Goal: Information Seeking & Learning: Learn about a topic

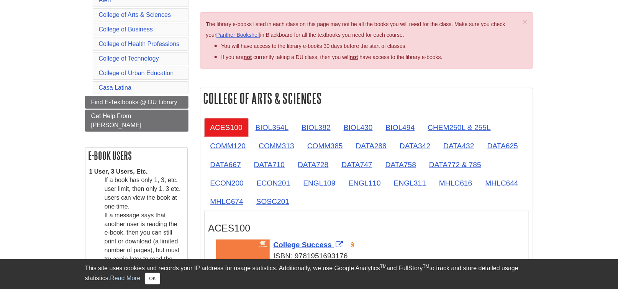
scroll to position [153, 0]
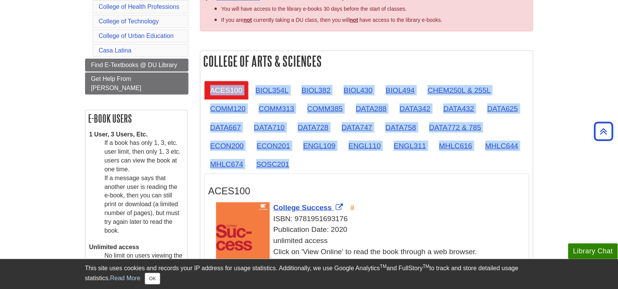
drag, startPoint x: 302, startPoint y: 166, endPoint x: 200, endPoint y: 81, distance: 133.1
click at [201, 81] on div "ACES100 BIOL354L BIOL382 BIOL430 BIOL494 CHEM250L & 255L COMM120 COMM313 COMM38…" at bounding box center [367, 186] width 333 height 219
copy ul "ACES100 BIOL354L BIOL382 BIOL430 BIOL494 CHEM250L & 255L COMM120 COMM313 COMM38…"
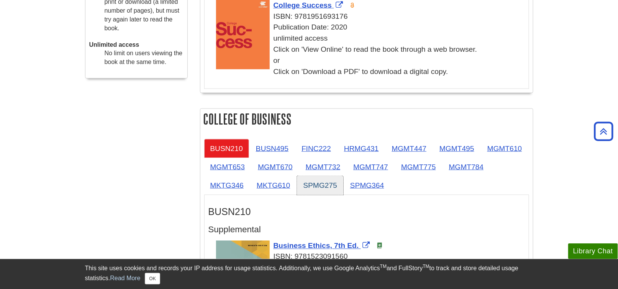
scroll to position [383, 0]
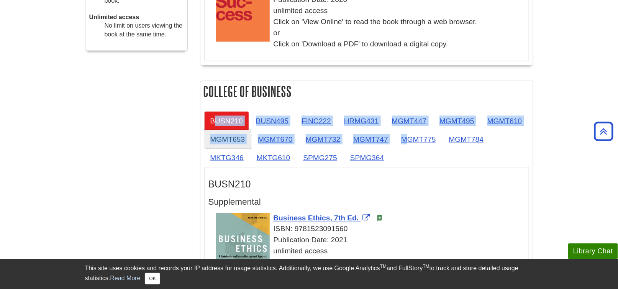
drag, startPoint x: 405, startPoint y: 158, endPoint x: 235, endPoint y: 129, distance: 172.2
click at [222, 122] on ul "BUSN210 BUSN495 FINC222 HRMG431 MGMT447 MGMT495 MGMT610 MGMT653 MGMT670 MGMT732…" at bounding box center [366, 140] width 325 height 56
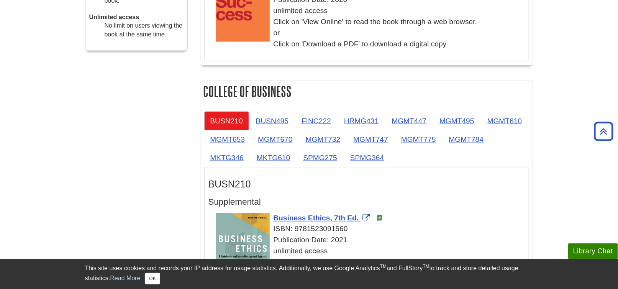
click at [424, 211] on li "Business Ethics, 7th Ed. ISBN: 9781523091560 Publication Date: 2021 unlimited a…" at bounding box center [370, 254] width 309 height 87
drag, startPoint x: 398, startPoint y: 158, endPoint x: 194, endPoint y: 114, distance: 207.9
copy div "College of Business BUSN210 BUSN495 FINC222 HRMG431 MGMT447 MGMT495 MGMT610 MGM…"
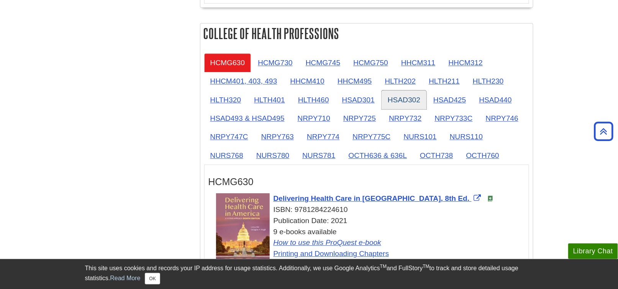
scroll to position [690, 0]
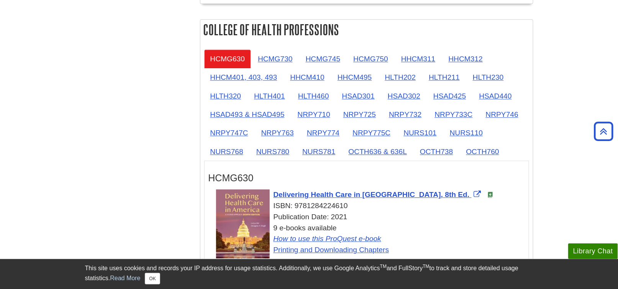
click at [525, 156] on ul "HCMG630 HCMG730 HCMG745 HCMG750 HHCM311 HHCM312 HHCM401, 403, 493 HHCM410 HHCM4…" at bounding box center [366, 105] width 325 height 112
click at [503, 184] on div "HCMG630" at bounding box center [367, 176] width 317 height 23
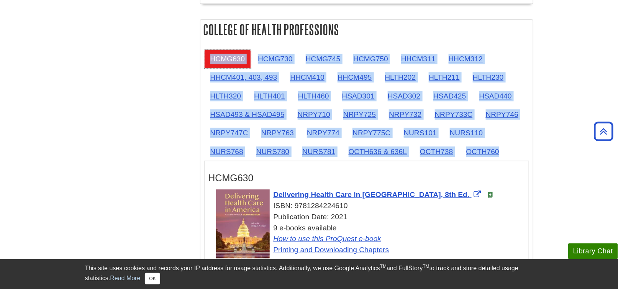
drag, startPoint x: 511, startPoint y: 149, endPoint x: 207, endPoint y: 59, distance: 317.1
click at [207, 59] on ul "HCMG630 HCMG730 HCMG745 HCMG750 HHCM311 HHCM312 HHCM401, 403, 493 HHCM410 HHCM4…" at bounding box center [366, 105] width 325 height 112
copy ul "HCMG630 HCMG730 HCMG745 HCMG750 HHCM311 HHCM312 HHCM401, 403, 493 HHCM410 HHCM4…"
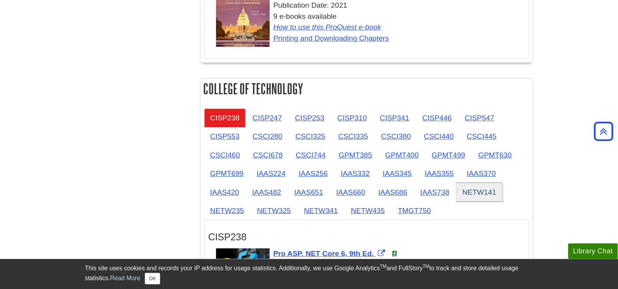
scroll to position [920, 0]
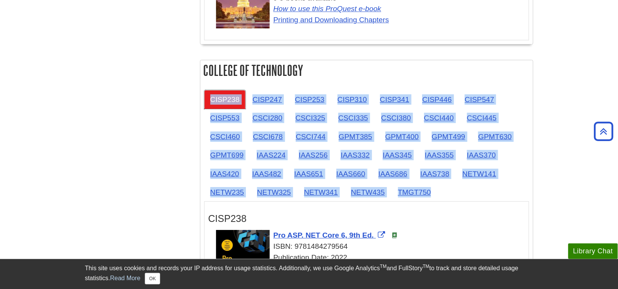
drag, startPoint x: 437, startPoint y: 192, endPoint x: 207, endPoint y: 102, distance: 246.7
click at [207, 102] on ul "CISP238 CISP247 CISP253 CISP310 CISP341 CISP446 CISP547 CISP553 CSCI280 CSCI325…" at bounding box center [366, 146] width 325 height 112
copy ul "CISP238 CISP247 CISP253 CISP310 CISP341 CISP446 CISP547 CISP553 CSCI280 CSCI325…"
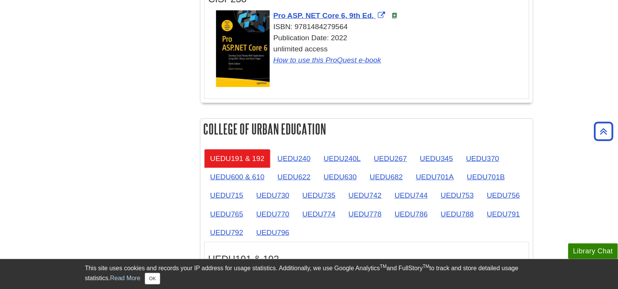
scroll to position [1188, 0]
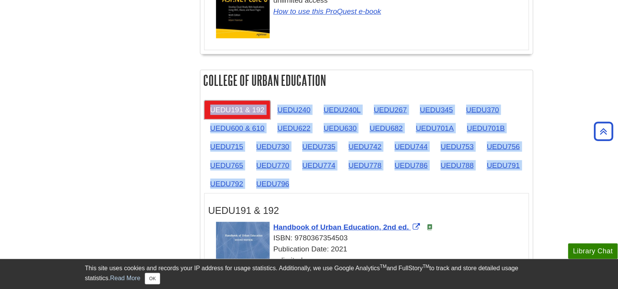
drag, startPoint x: 304, startPoint y: 179, endPoint x: 206, endPoint y: 111, distance: 119.2
click at [206, 111] on ul "UEDU191 & 192 UEDU240 UEDU240L UEDU267 UEDU345 UEDU370 UEDU600 & 610 UEDU622 UE…" at bounding box center [366, 146] width 325 height 93
copy ul "UEDU191 & 192 UEDU240 UEDU240L UEDU267 UEDU345 UEDU370 UEDU600 & 610 UEDU622 UE…"
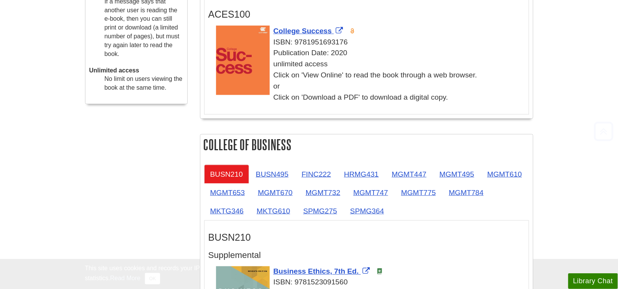
scroll to position [330, 0]
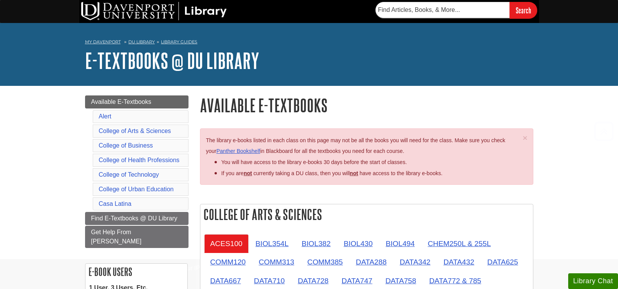
scroll to position [330, 0]
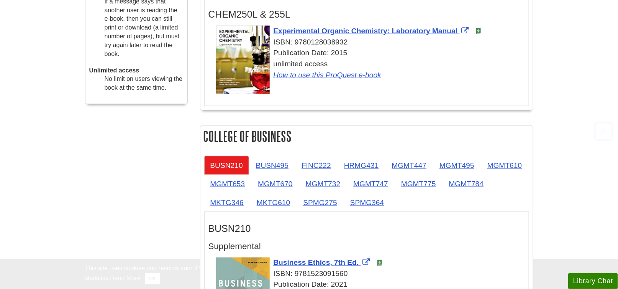
scroll to position [330, 0]
